Goal: Information Seeking & Learning: Learn about a topic

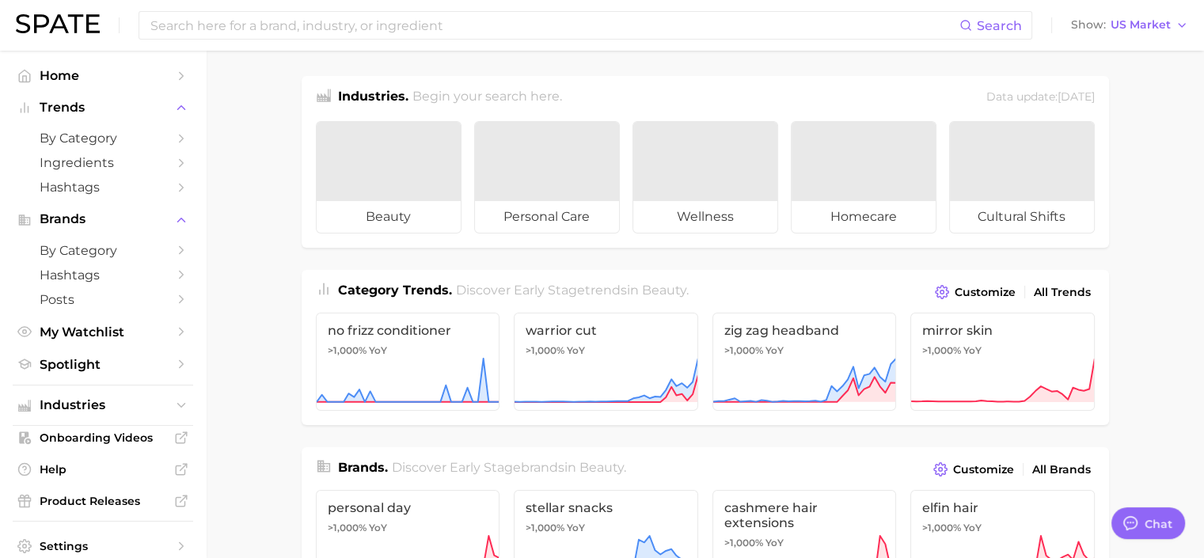
type textarea "x"
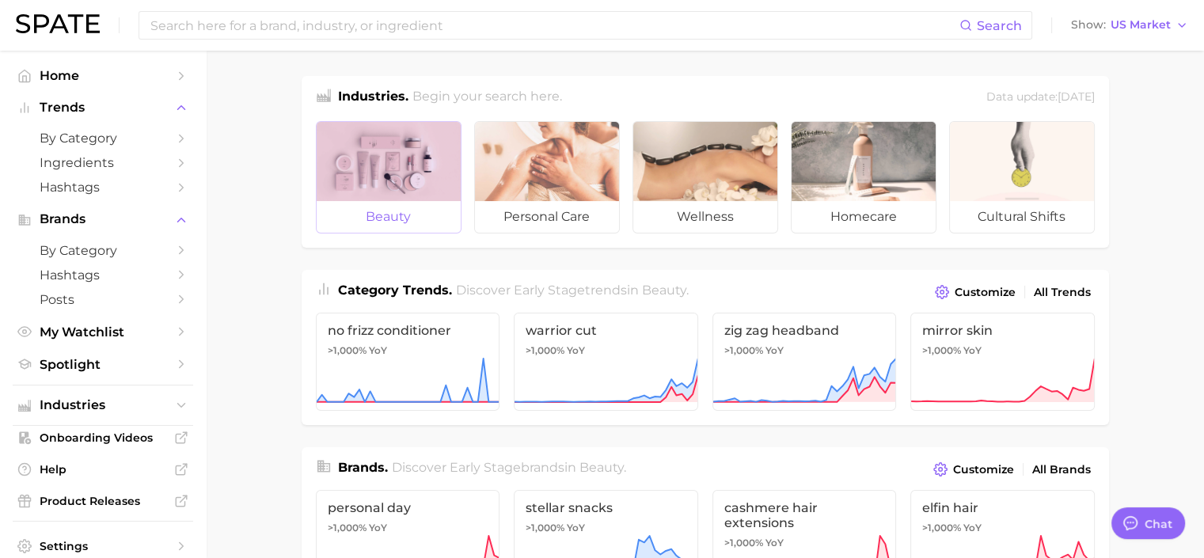
click at [373, 193] on div at bounding box center [389, 161] width 144 height 79
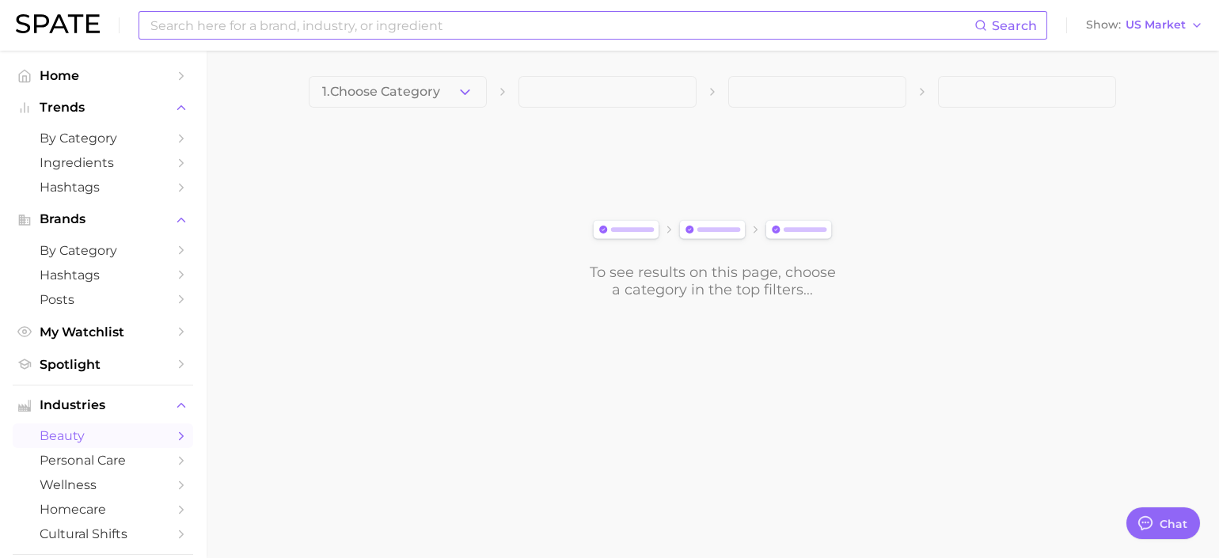
click at [477, 22] on input at bounding box center [562, 25] width 826 height 27
type input "b"
type input "color mascara"
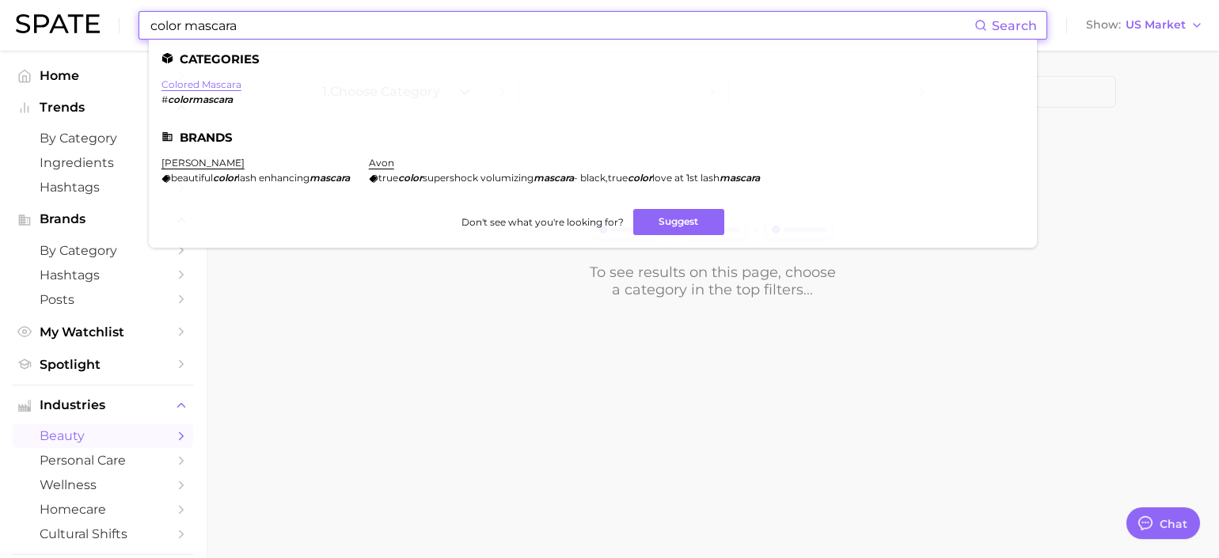
click at [215, 84] on link "colored mascara" at bounding box center [202, 84] width 80 height 12
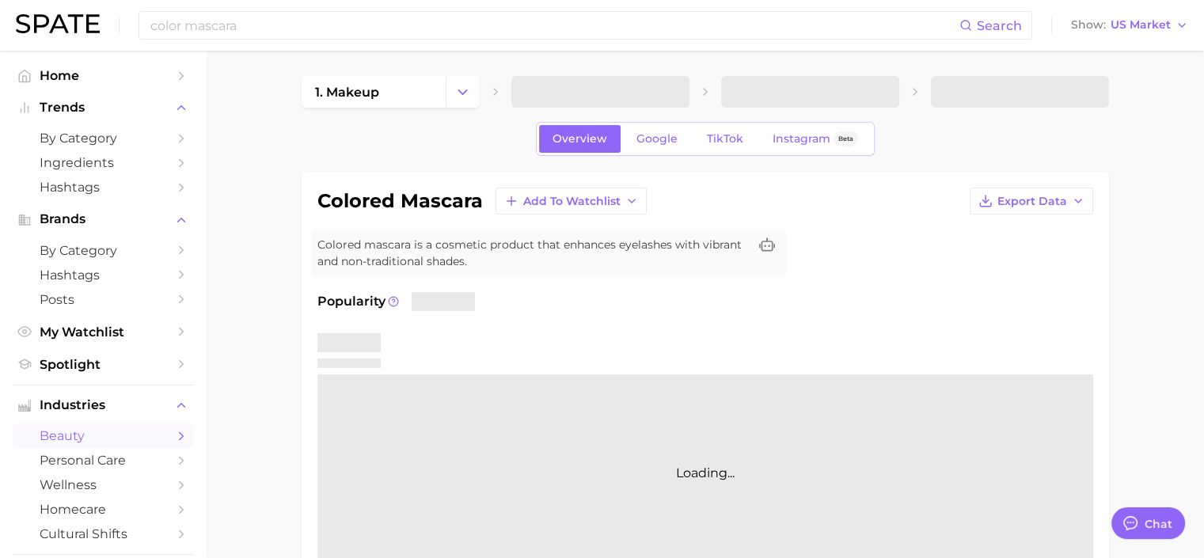
type textarea "x"
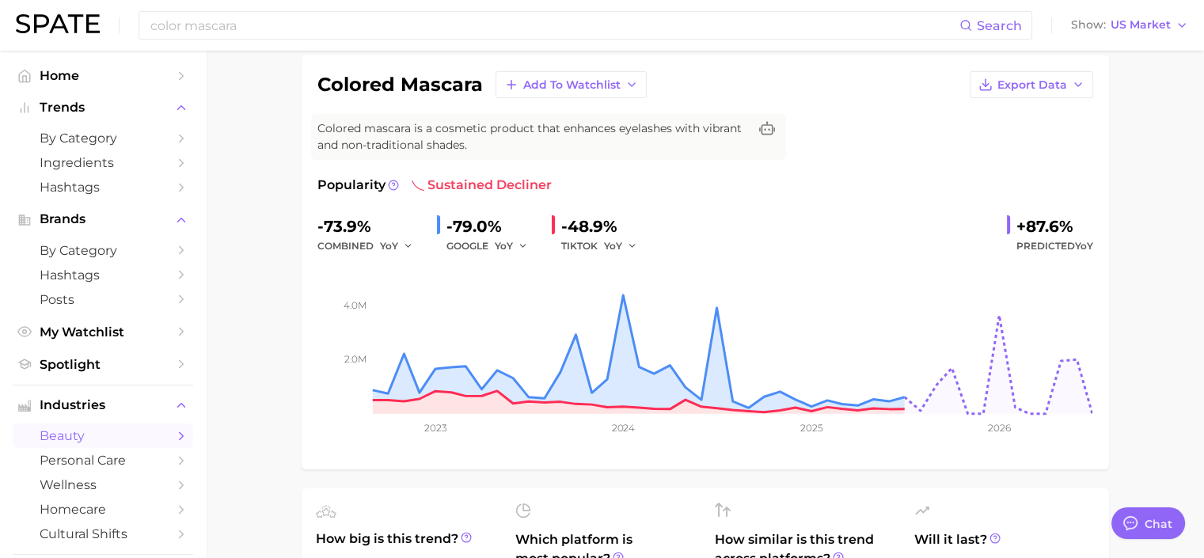
scroll to position [17, 0]
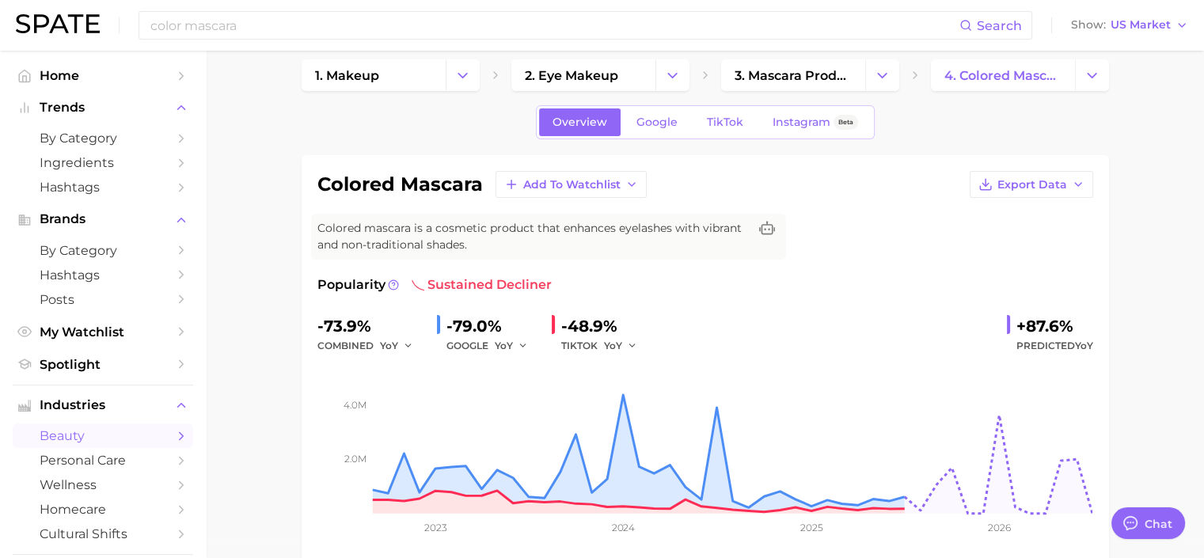
click at [371, 108] on div "Overview Google TikTok Instagram Beta" at bounding box center [706, 122] width 808 height 34
click at [289, 24] on input "color mascara" at bounding box center [554, 25] width 811 height 27
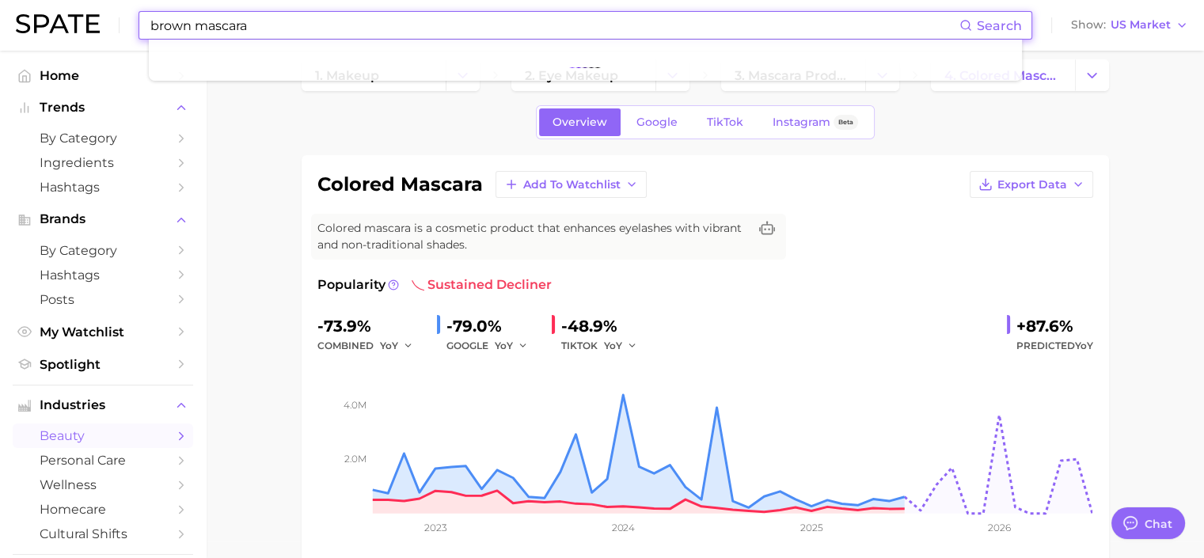
type input "brown mascara"
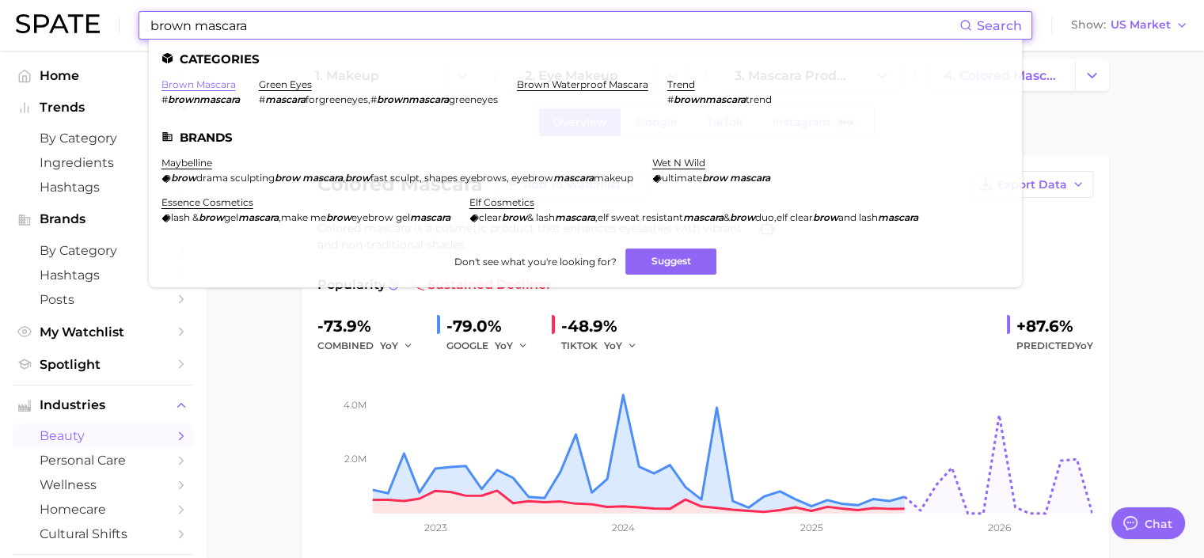
click at [208, 82] on link "brown mascara" at bounding box center [199, 84] width 74 height 12
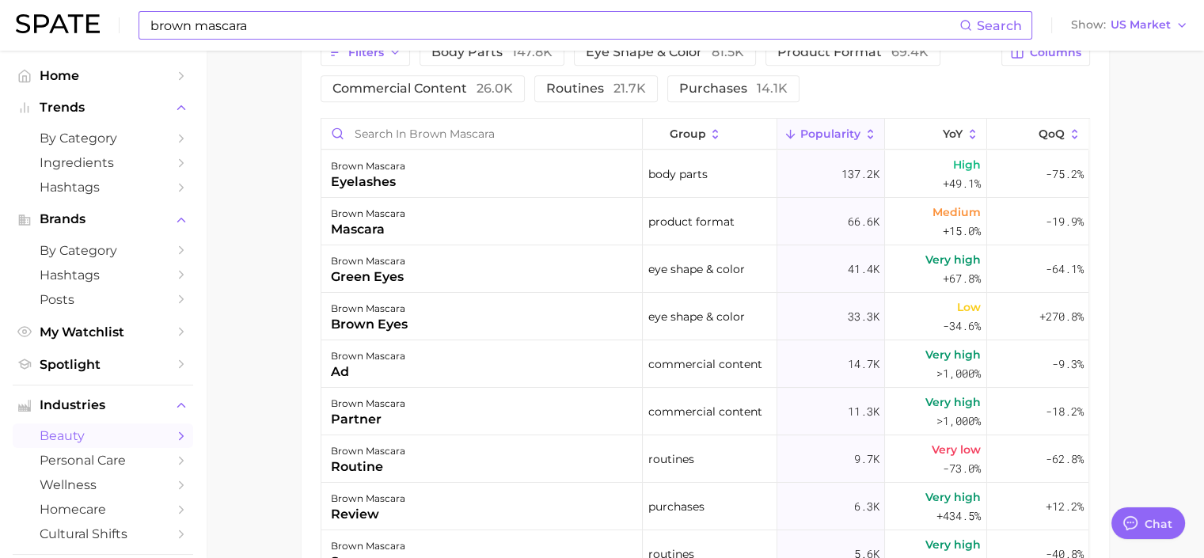
scroll to position [827, 0]
